Goal: Entertainment & Leisure: Consume media (video, audio)

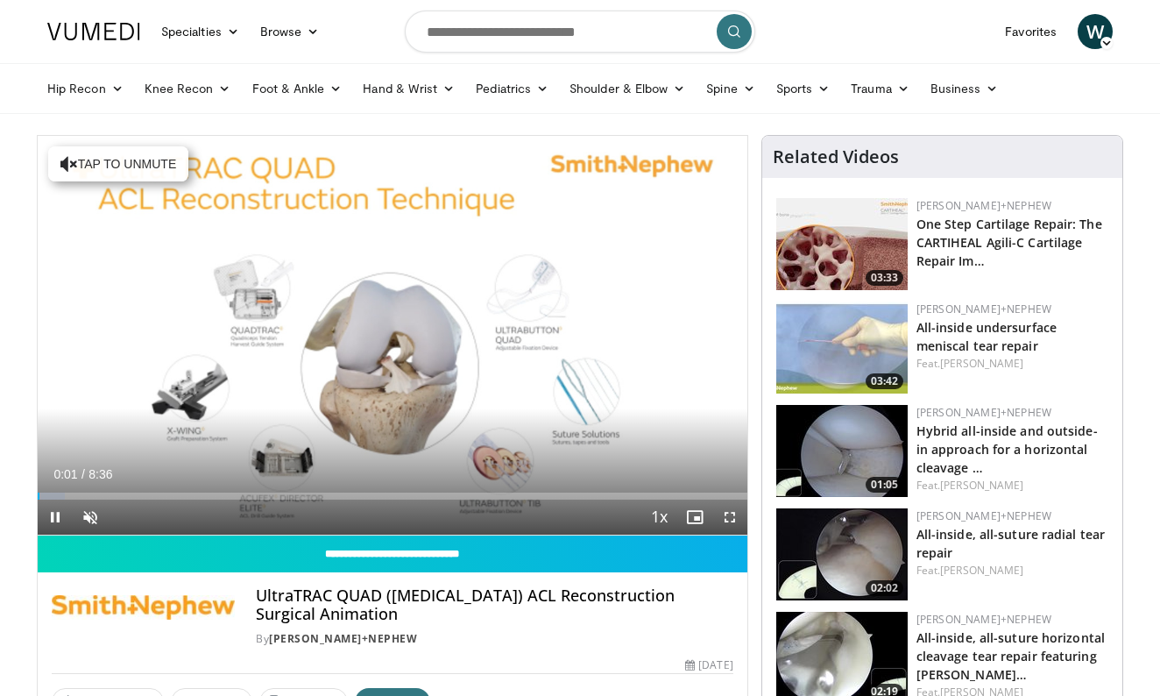
click at [729, 516] on span "Video Player" at bounding box center [729, 516] width 35 height 35
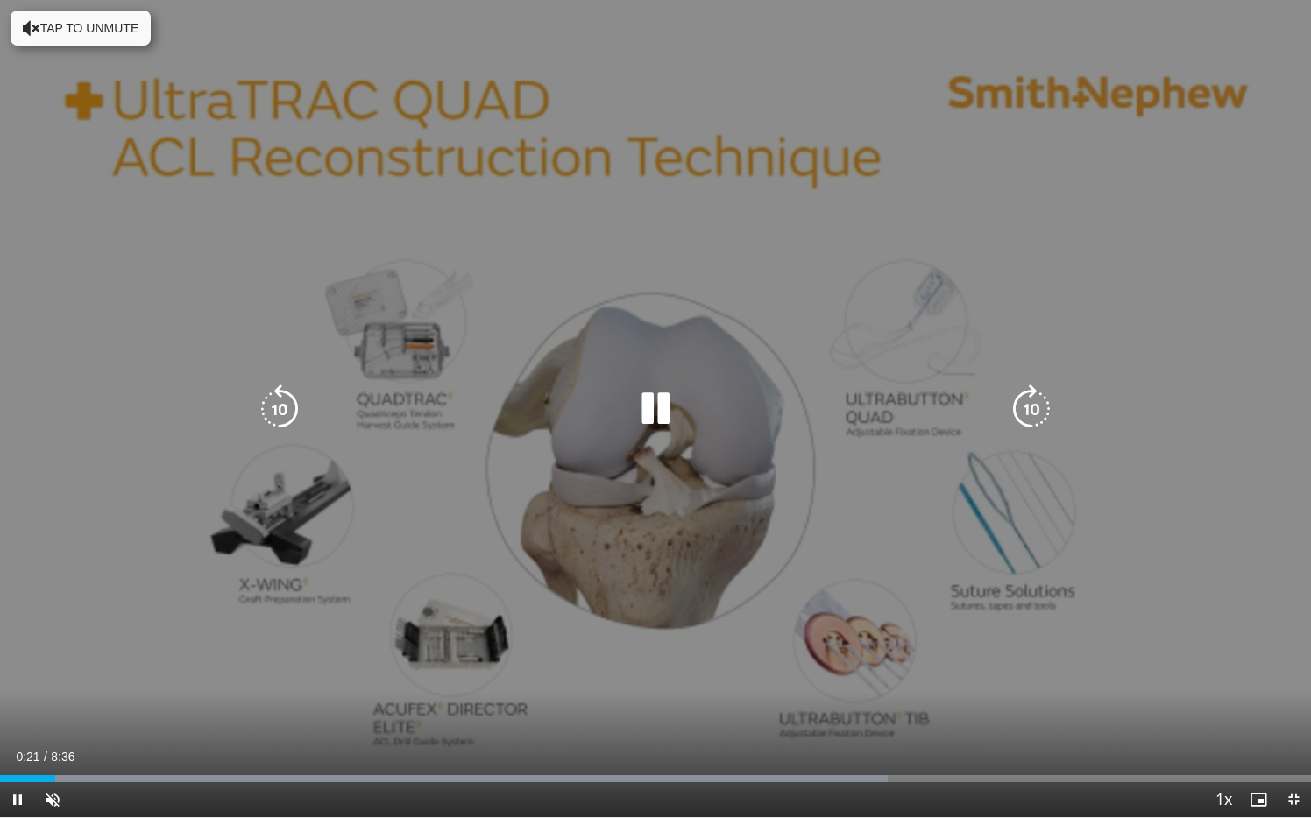
click at [112, 32] on button "Tap to unmute" at bounding box center [81, 28] width 140 height 35
click at [657, 423] on icon "Video Player" at bounding box center [655, 409] width 49 height 49
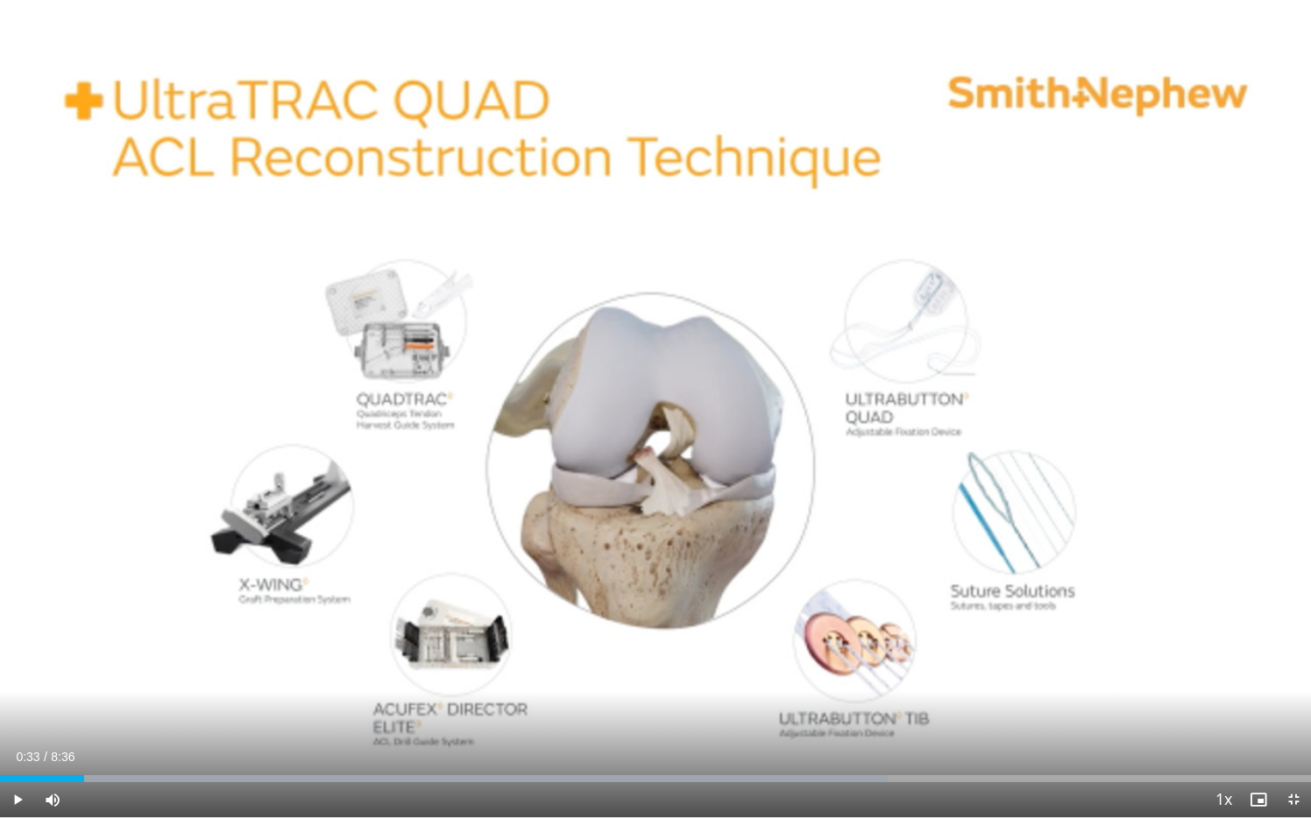
click at [18, 695] on span "Video Player" at bounding box center [17, 799] width 35 height 35
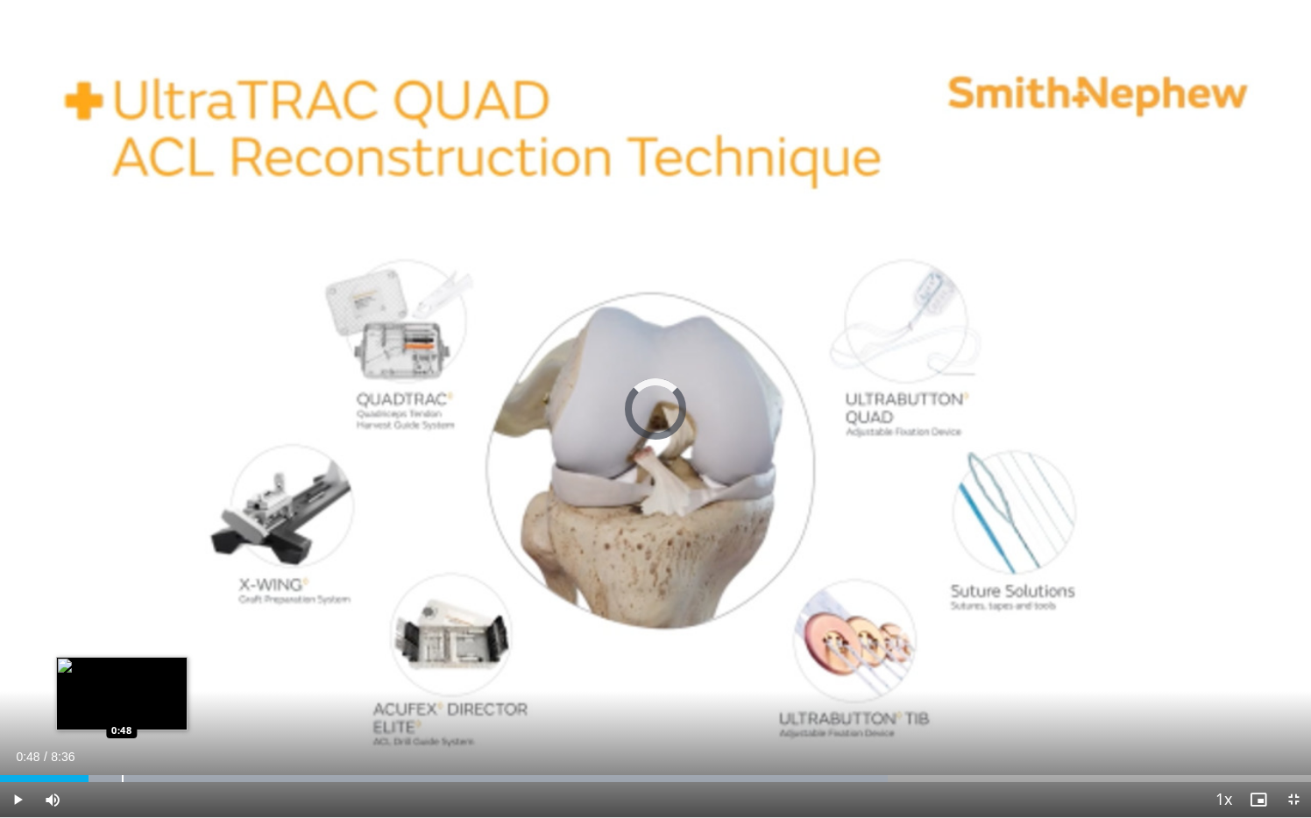
click at [122, 695] on div "Progress Bar" at bounding box center [123, 778] width 2 height 7
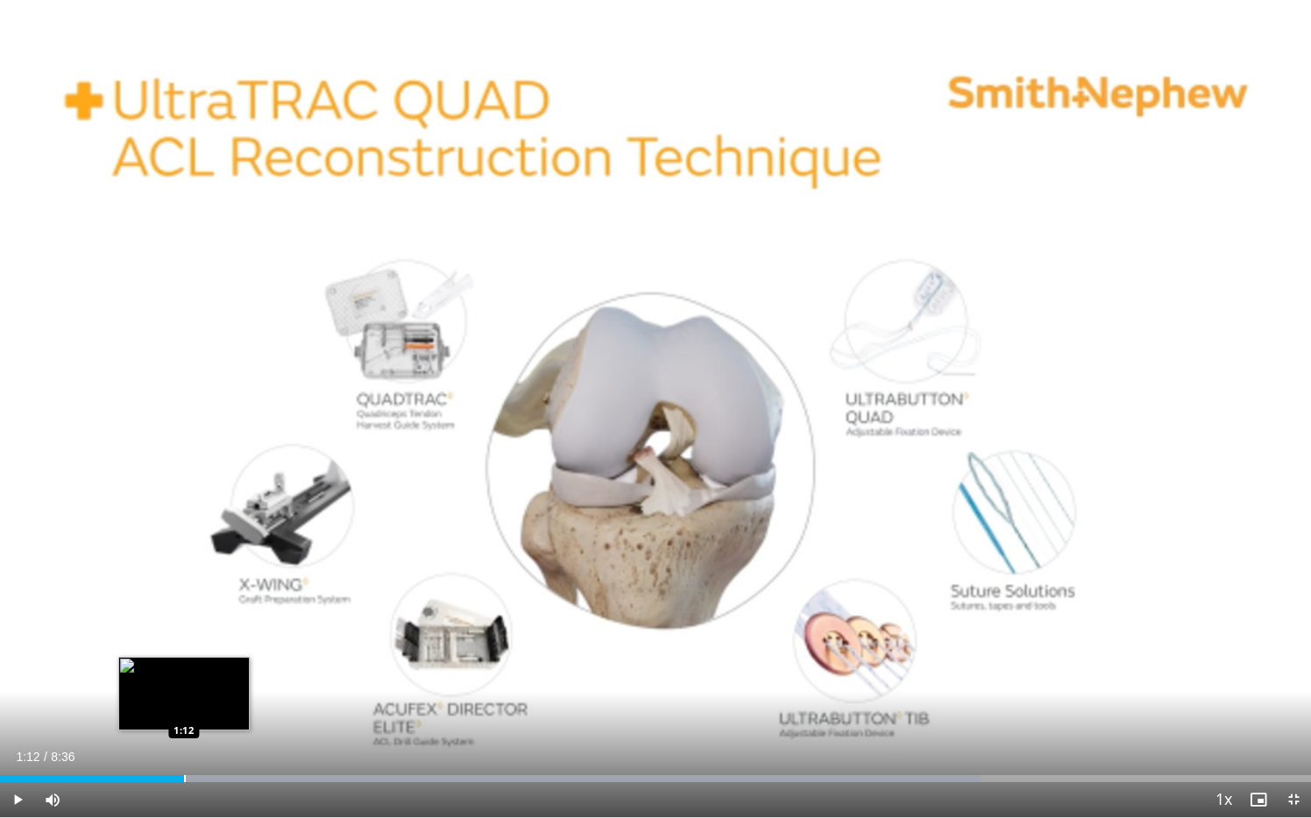
click at [184, 695] on div "Loaded : 74.80% 0:50 1:12" at bounding box center [655, 774] width 1311 height 17
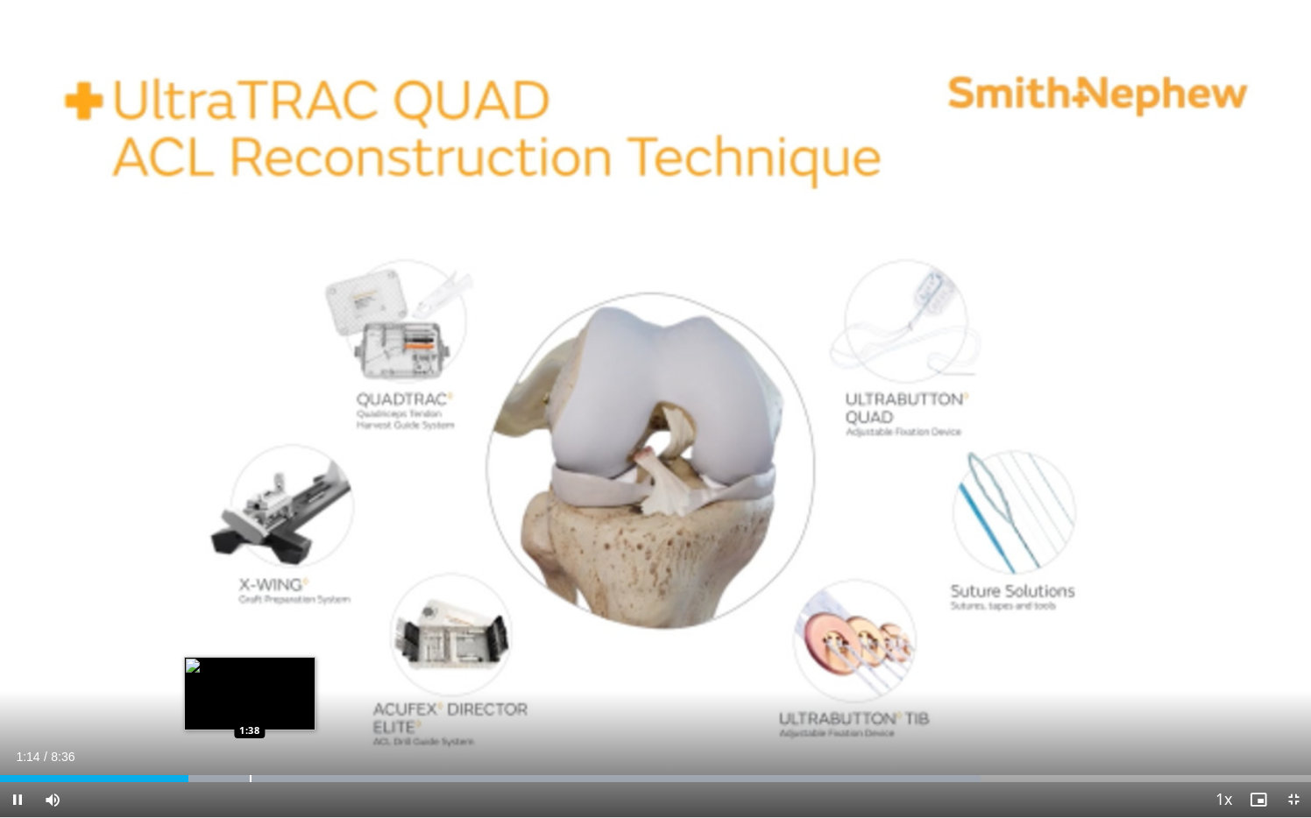
click at [250, 695] on div "Progress Bar" at bounding box center [251, 778] width 2 height 7
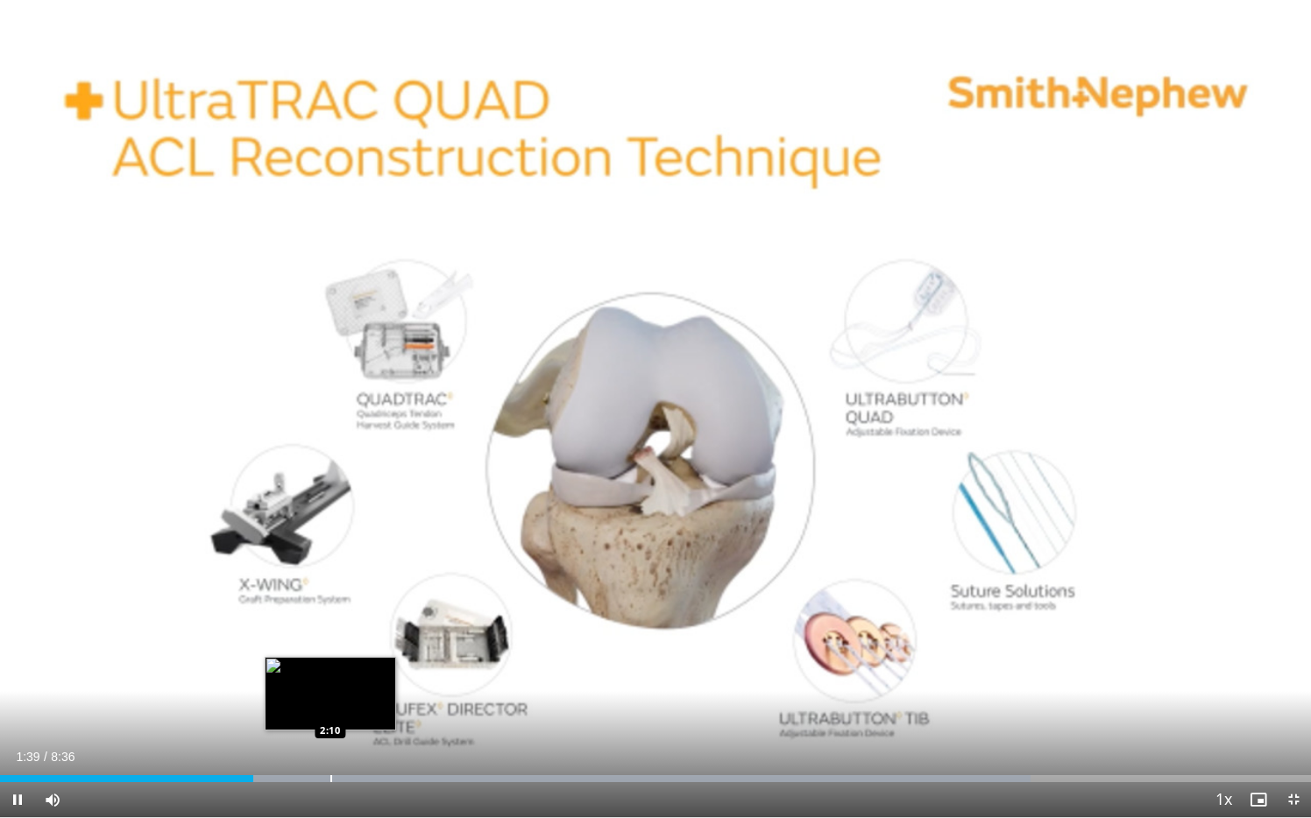
click at [329, 695] on div "Loaded : 78.59% 1:39 2:10" at bounding box center [655, 774] width 1311 height 17
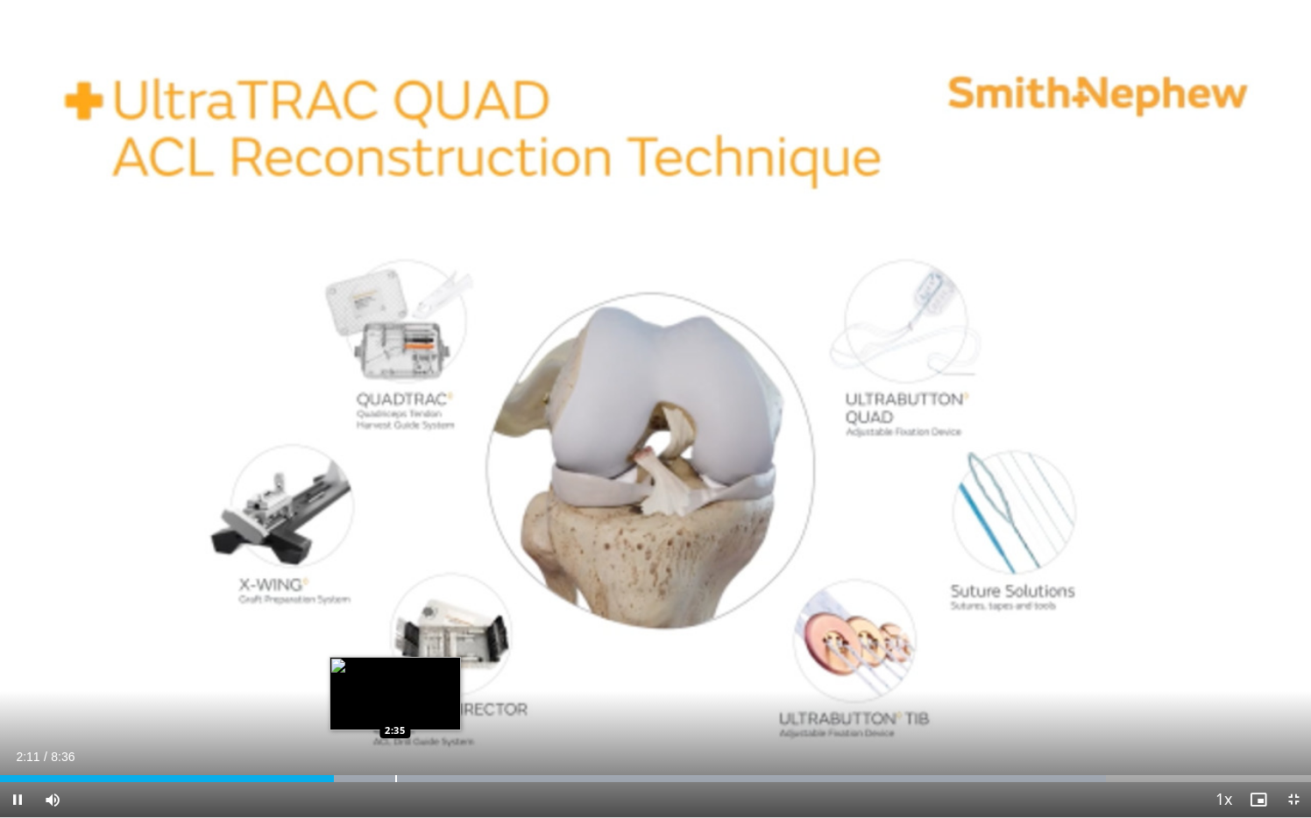
click at [395, 695] on div "Loaded : 84.38% 2:11 2:35" at bounding box center [655, 774] width 1311 height 17
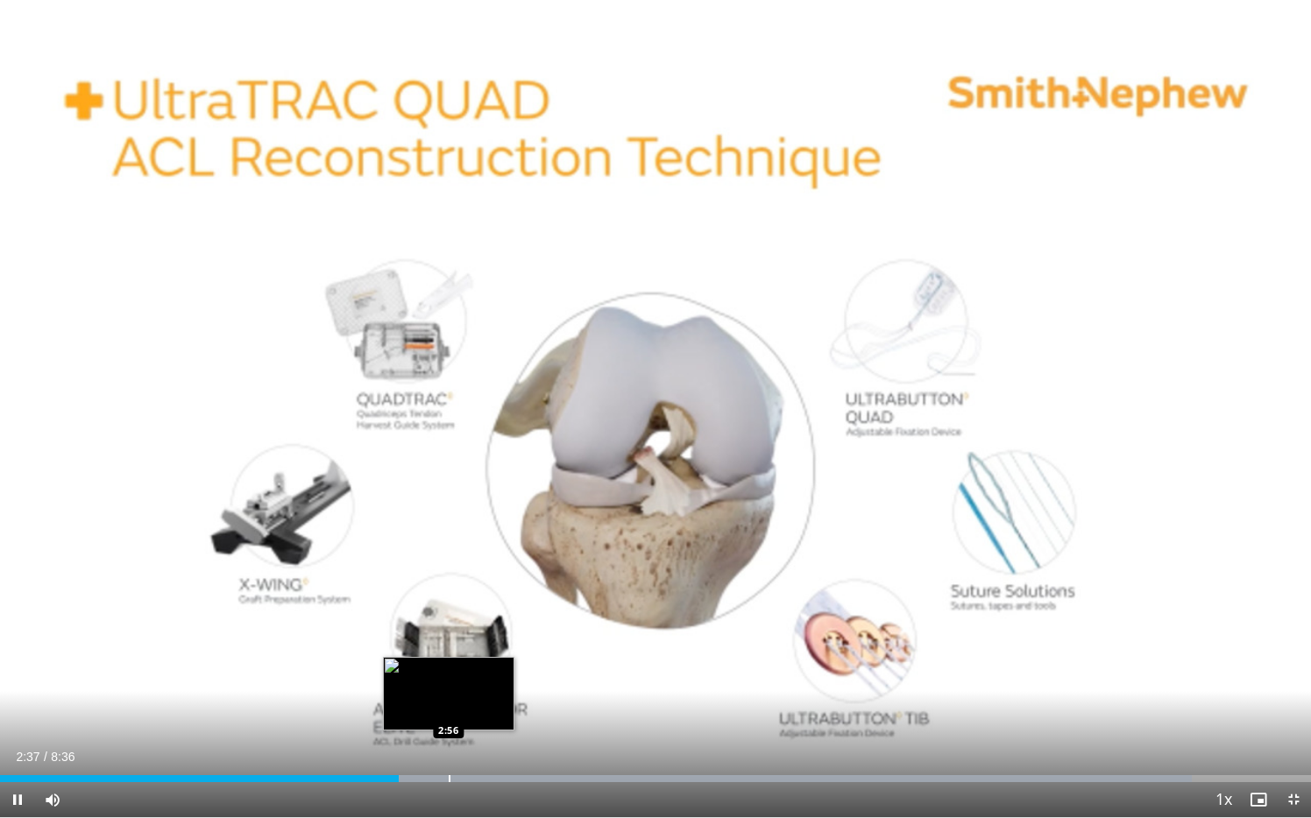
click at [449, 695] on div "Loaded : 90.91% 2:37 2:56" at bounding box center [655, 774] width 1311 height 17
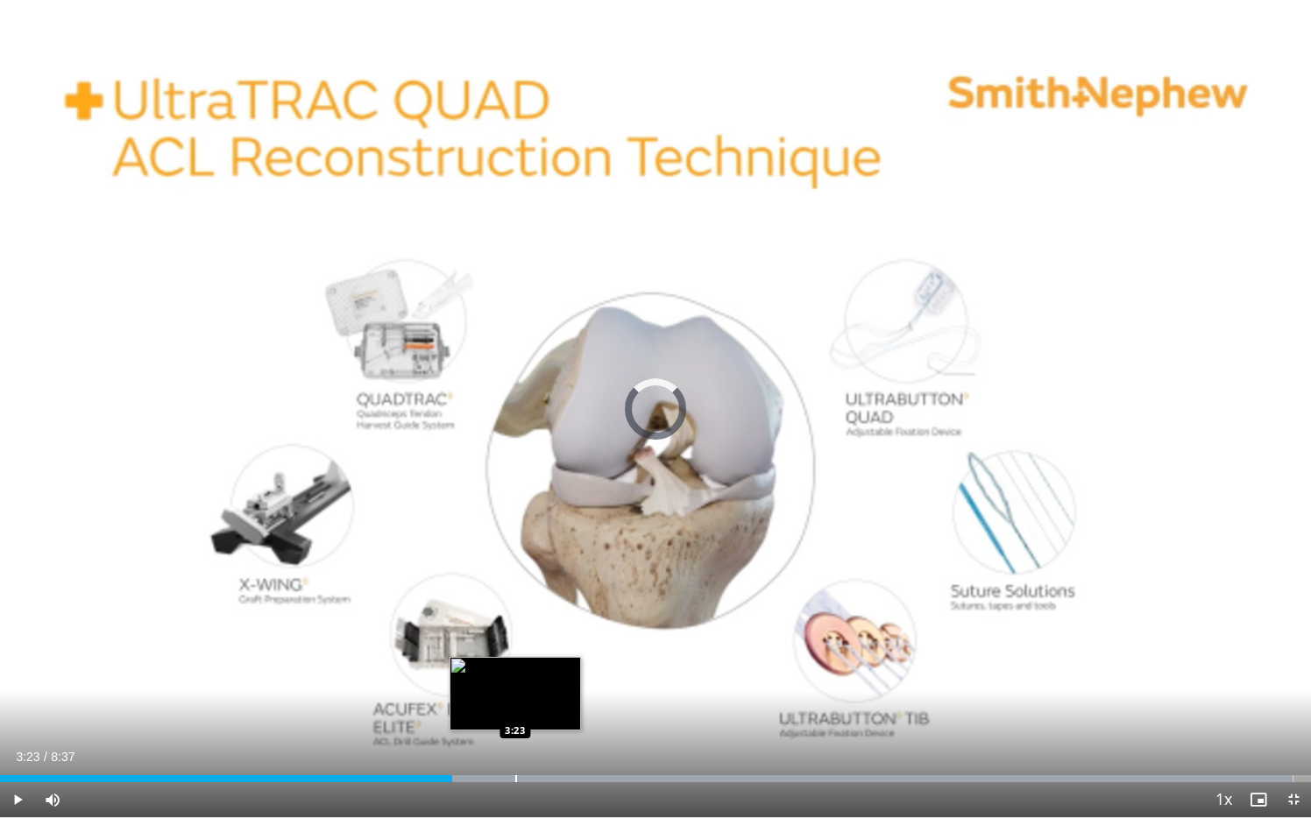
click at [515, 695] on div "Loaded : 98.63% 2:58 3:23" at bounding box center [655, 774] width 1311 height 17
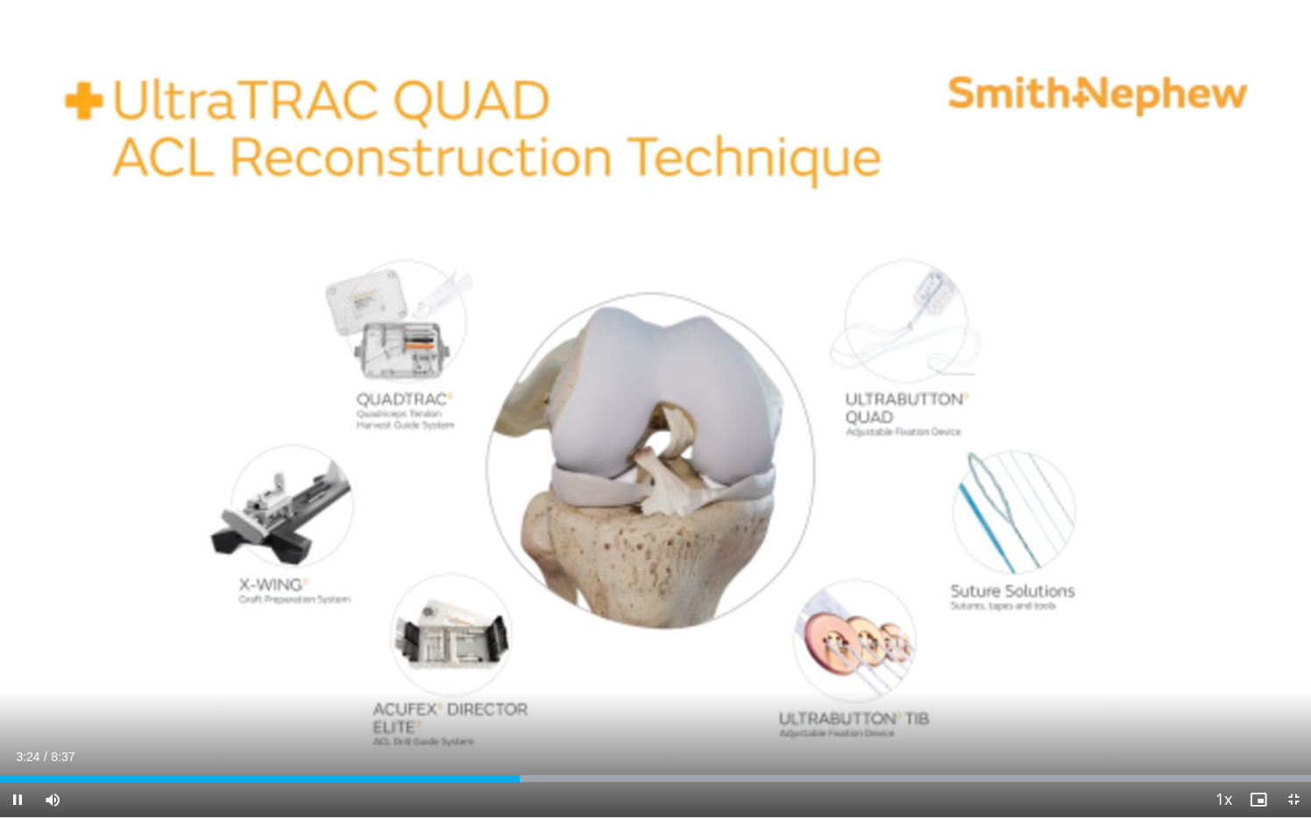
click at [593, 695] on div "Current Time 3:24 / Duration 8:37 Pause Skip Backward Skip Forward Mute Loaded …" at bounding box center [655, 799] width 1311 height 35
click at [590, 695] on div "Loaded : 99.97% 3:26 3:52" at bounding box center [655, 774] width 1311 height 17
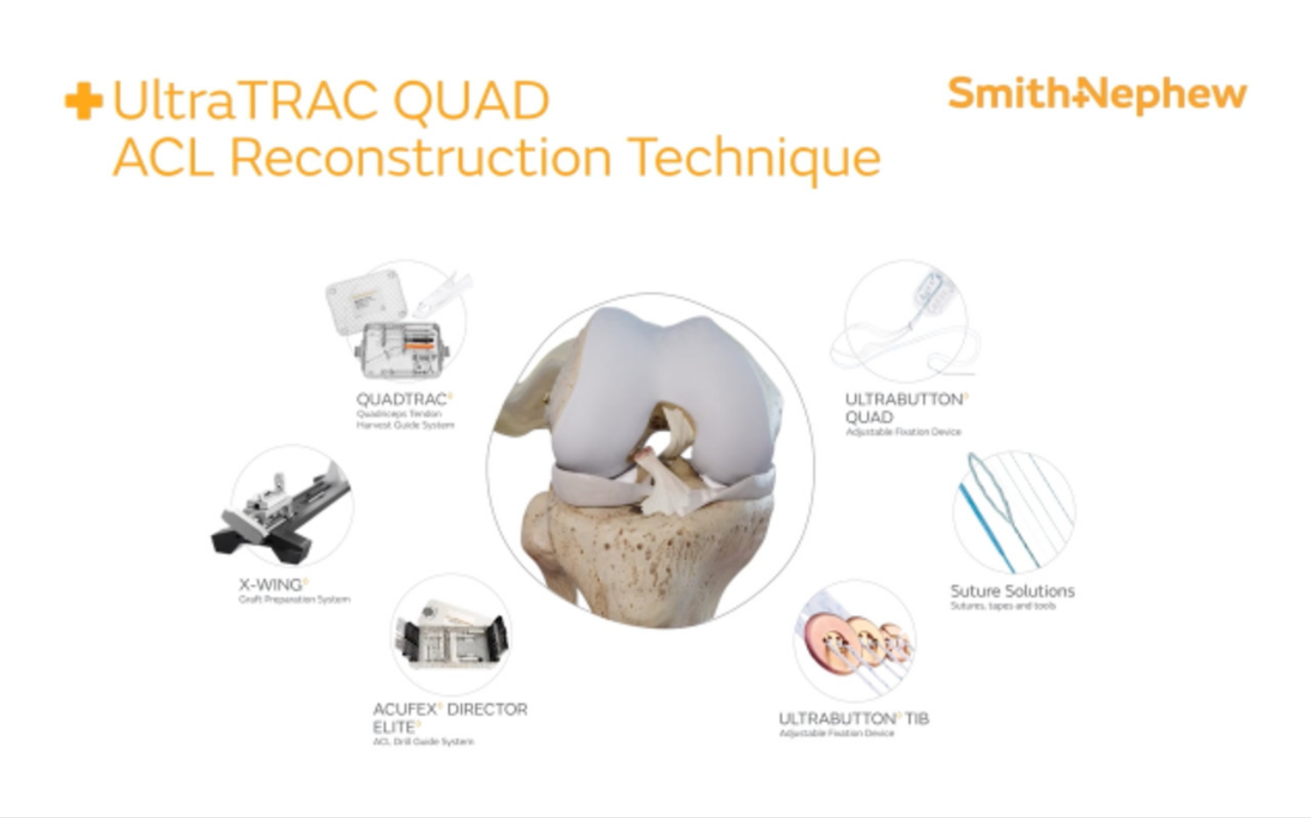
click at [649, 686] on div "10 seconds Tap to unmute" at bounding box center [655, 408] width 1311 height 817
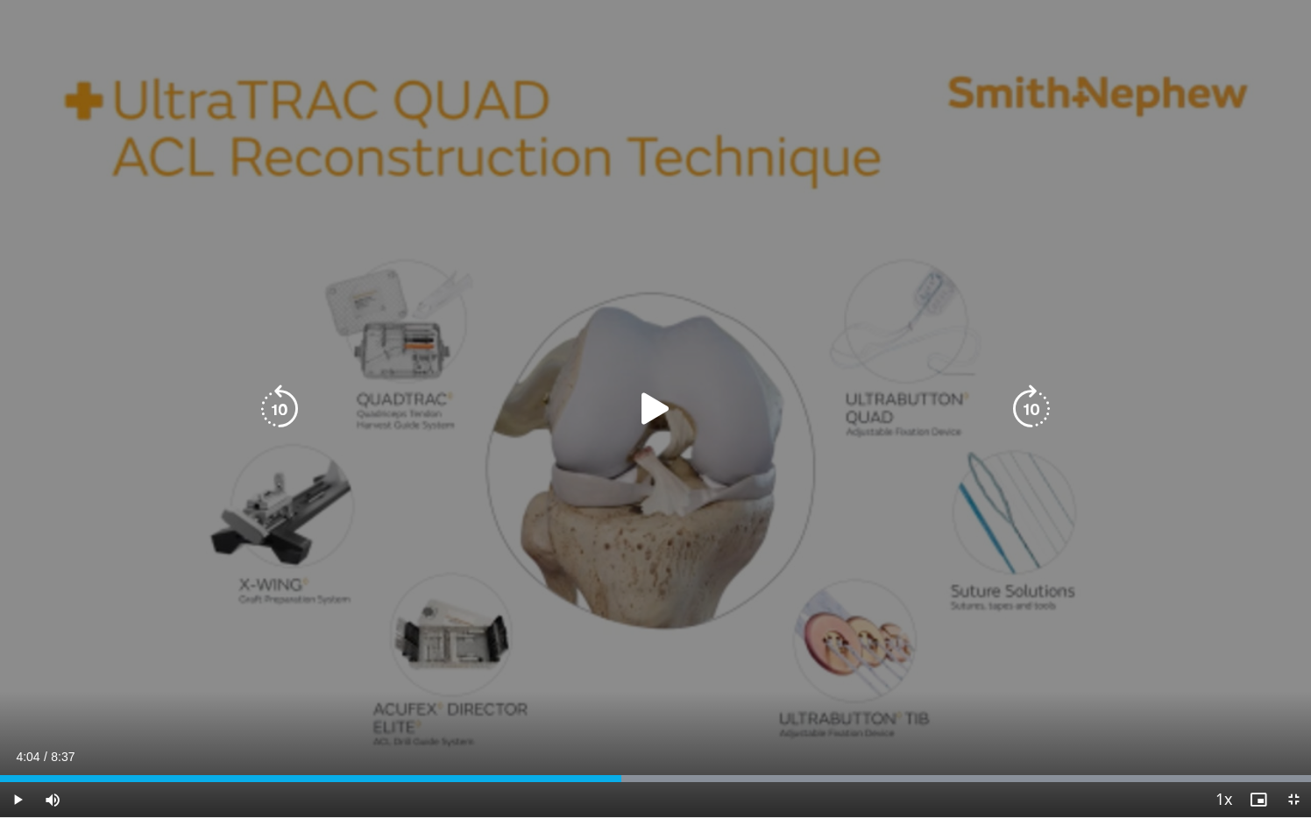
click at [654, 414] on icon "Video Player" at bounding box center [655, 409] width 49 height 49
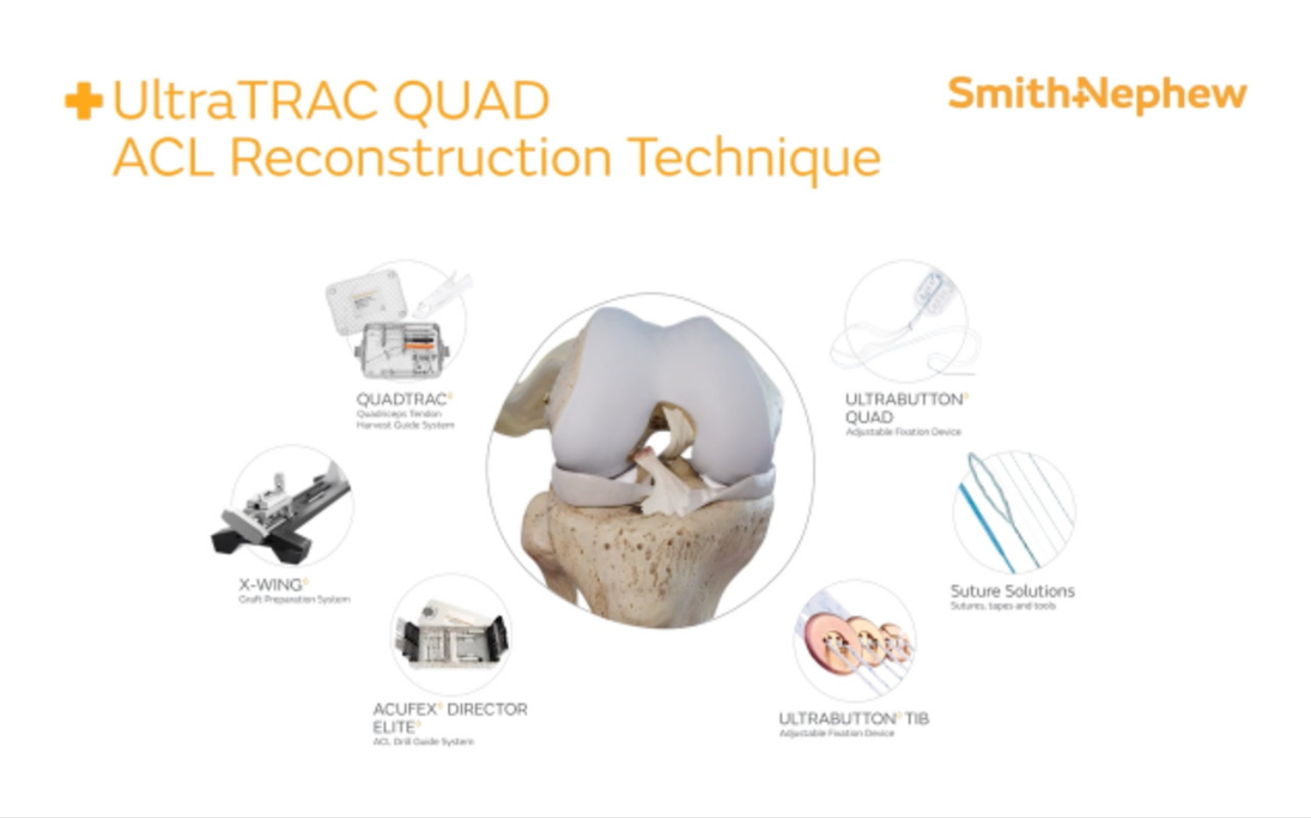
click at [654, 414] on div "10 seconds Tap to unmute" at bounding box center [655, 408] width 1311 height 817
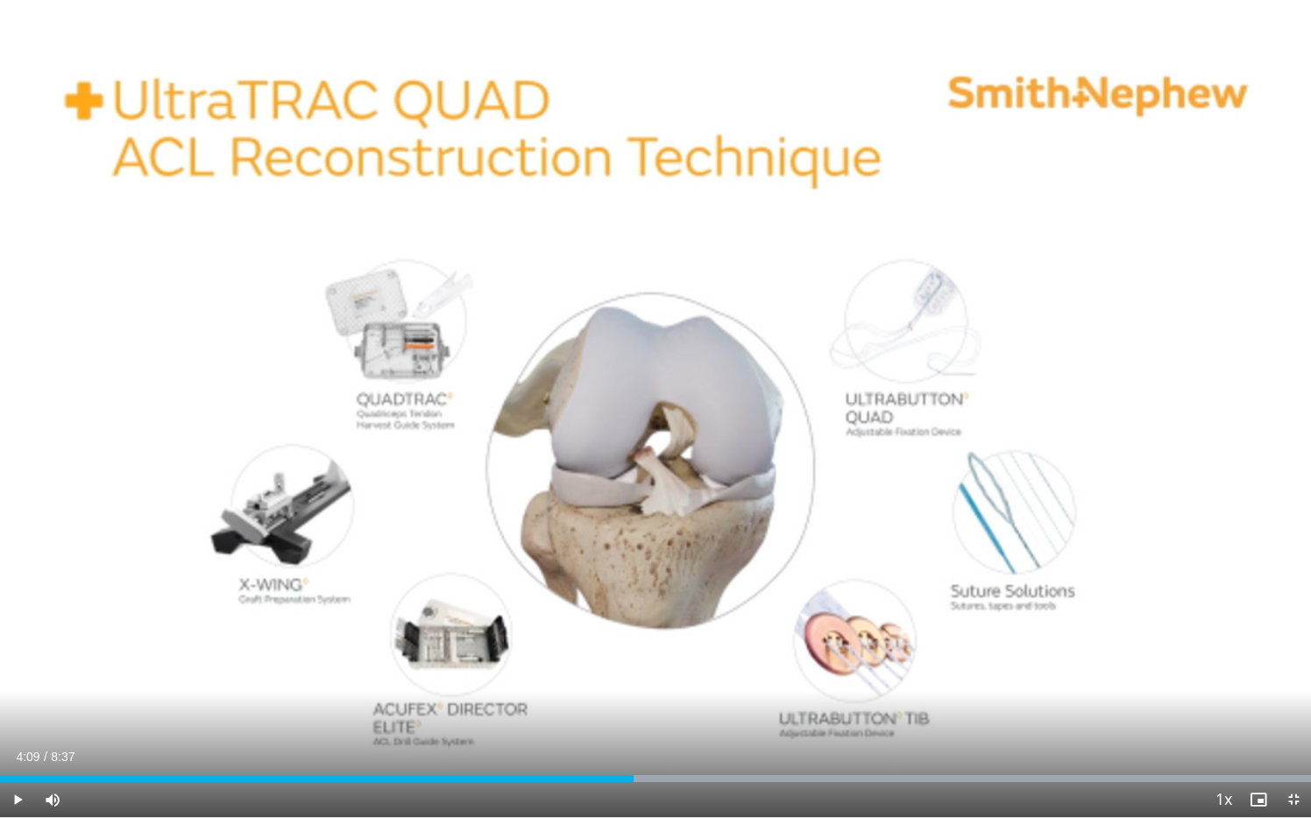
click at [654, 414] on div "10 seconds Tap to unmute" at bounding box center [655, 408] width 1311 height 817
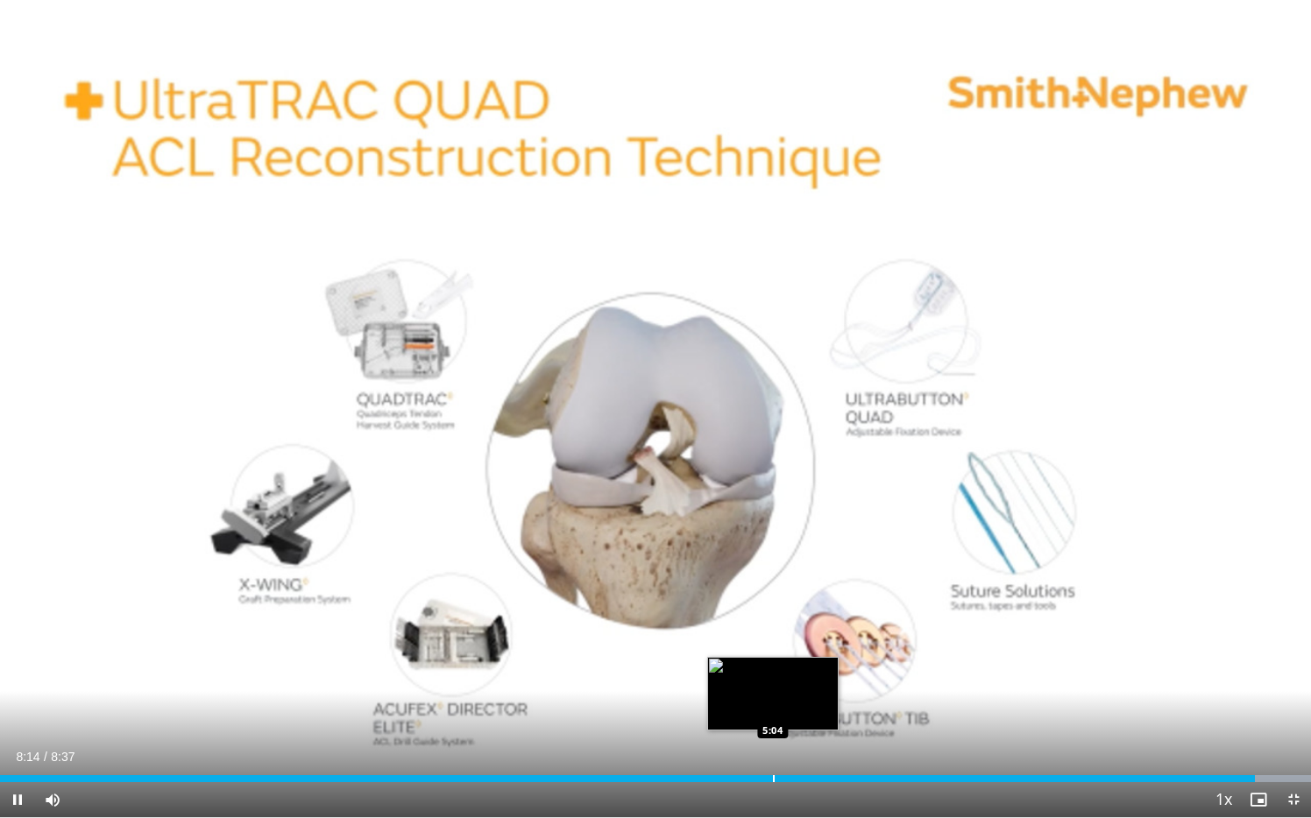
click at [772, 695] on div "Loaded : 99.97% 8:14 5:04" at bounding box center [655, 774] width 1311 height 17
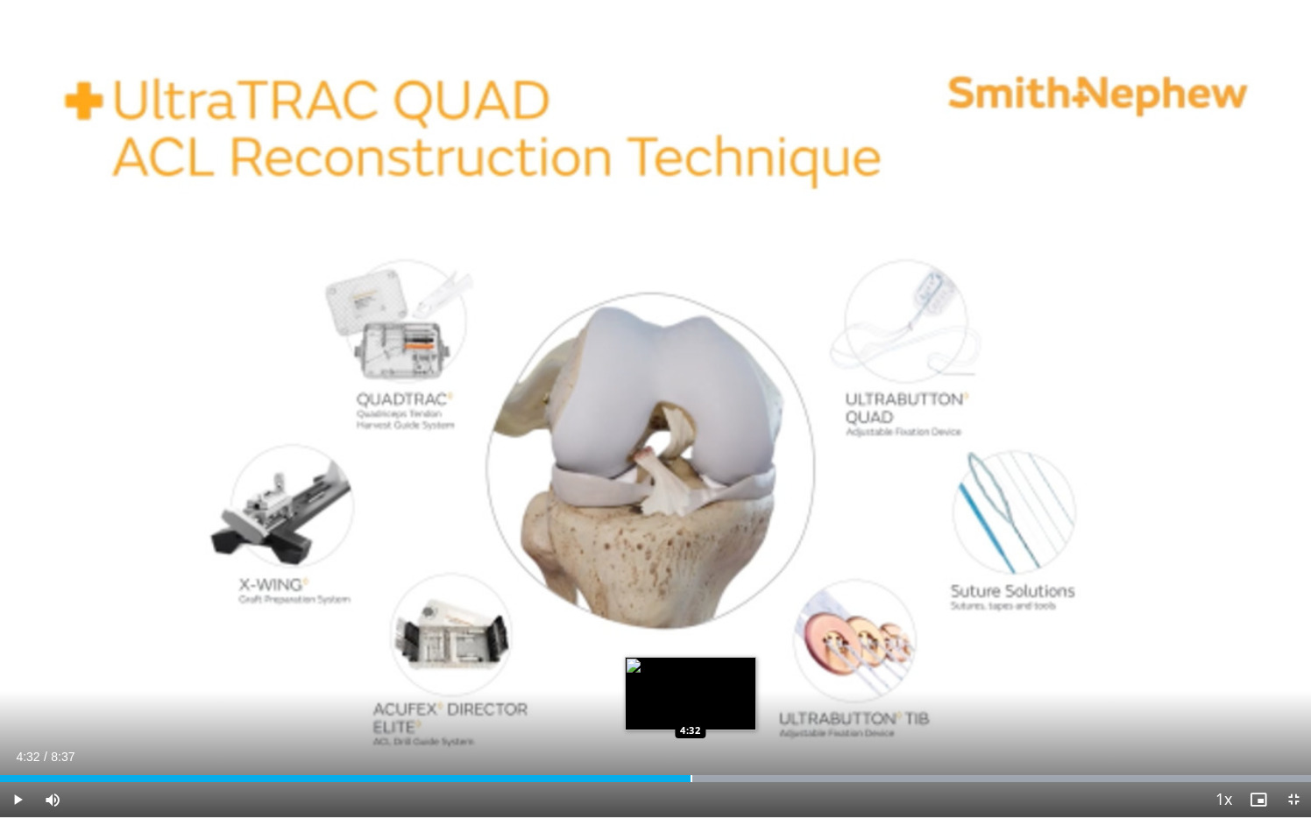
click at [690, 695] on div "Loaded : 99.97% 4:32 4:32" at bounding box center [655, 774] width 1311 height 17
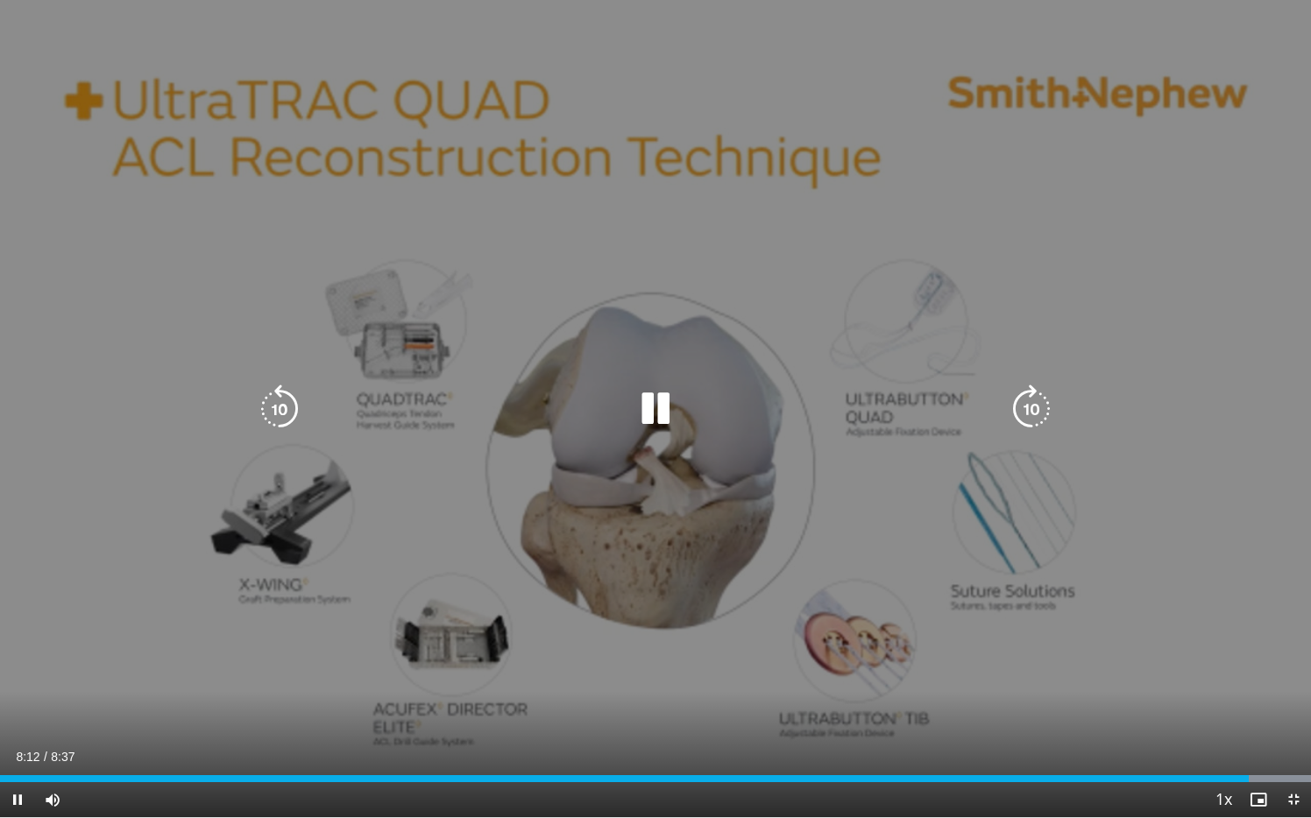
click at [647, 419] on icon "Video Player" at bounding box center [655, 409] width 49 height 49
